Goal: Transaction & Acquisition: Purchase product/service

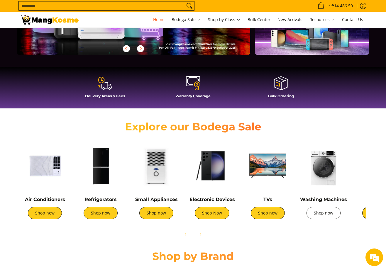
click at [320, 214] on link "Shop now" at bounding box center [324, 213] width 34 height 12
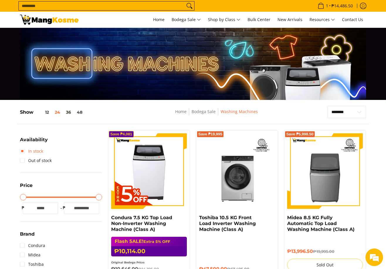
click at [21, 151] on link "In stock" at bounding box center [31, 151] width 23 height 9
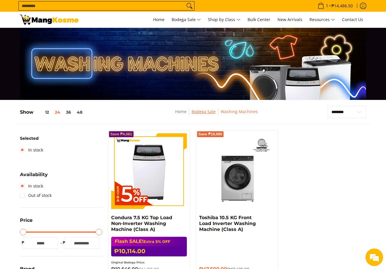
click at [212, 114] on link "Bodega Sale" at bounding box center [204, 112] width 24 height 6
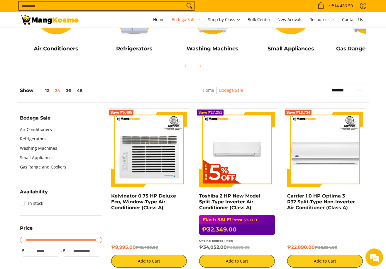
scroll to position [117, 0]
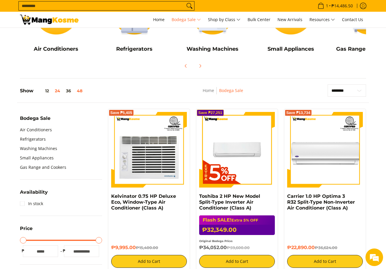
click at [79, 89] on button "48" at bounding box center [79, 91] width 11 height 5
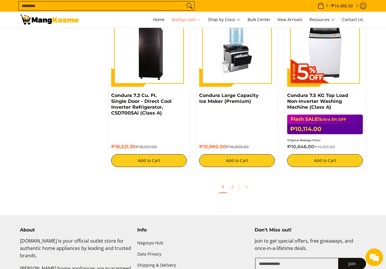
scroll to position [2550, 0]
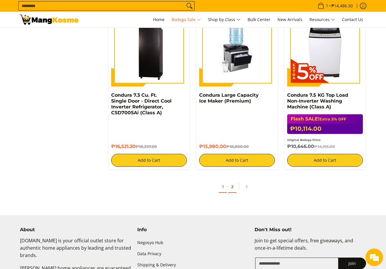
click at [233, 181] on link "2" at bounding box center [232, 187] width 8 height 12
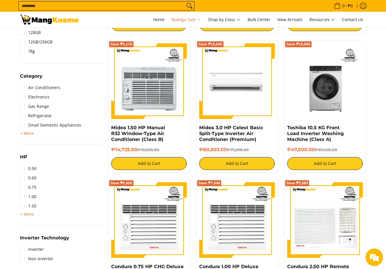
scroll to position [71, 0]
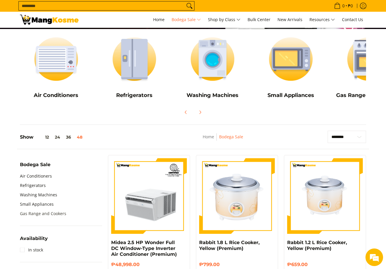
click at [31, 213] on link "Gas Range and Cookers" at bounding box center [43, 213] width 46 height 9
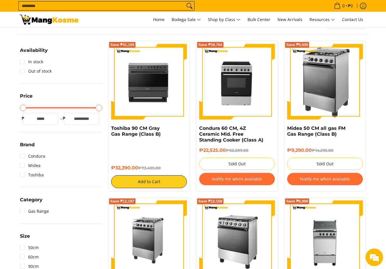
scroll to position [88, 0]
